Goal: Task Accomplishment & Management: Use online tool/utility

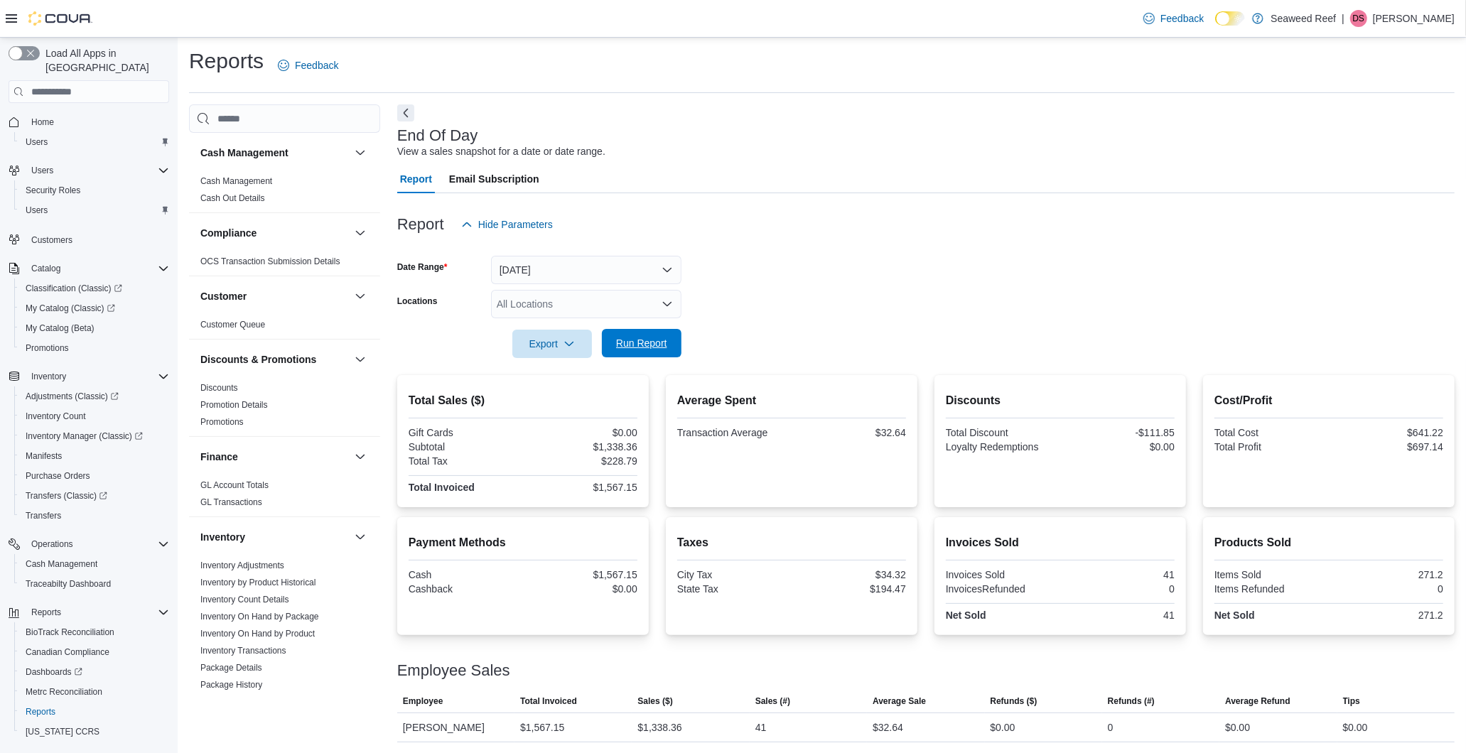
scroll to position [800, 0]
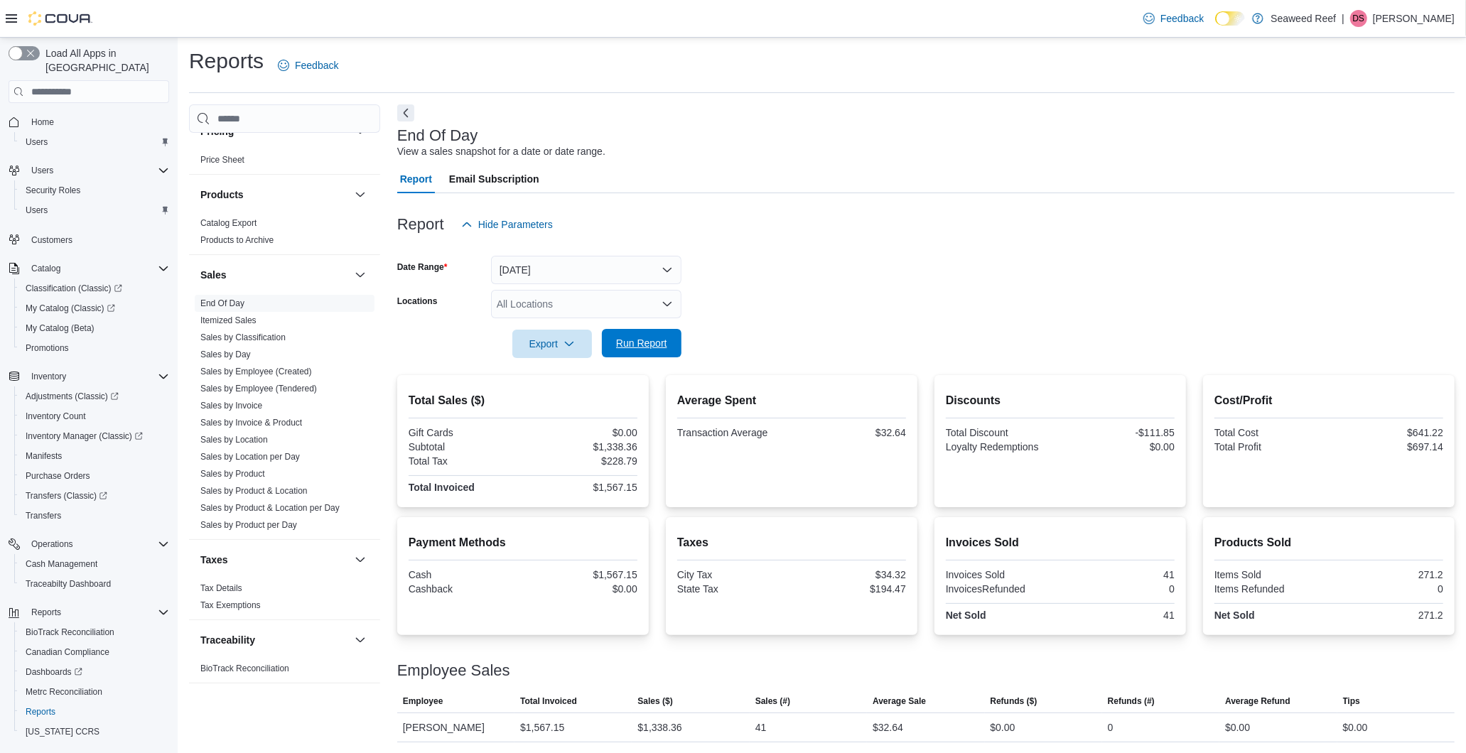
click at [659, 338] on span "Run Report" at bounding box center [641, 343] width 51 height 14
click at [665, 343] on span "Run Report" at bounding box center [641, 343] width 51 height 14
